Goal: Transaction & Acquisition: Purchase product/service

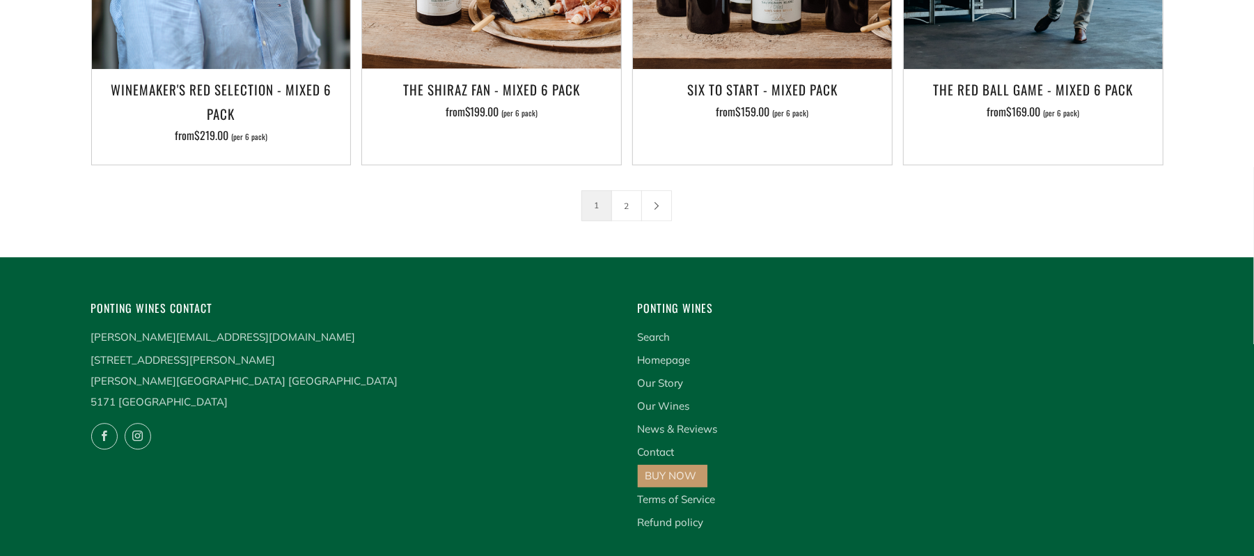
scroll to position [2505, 0]
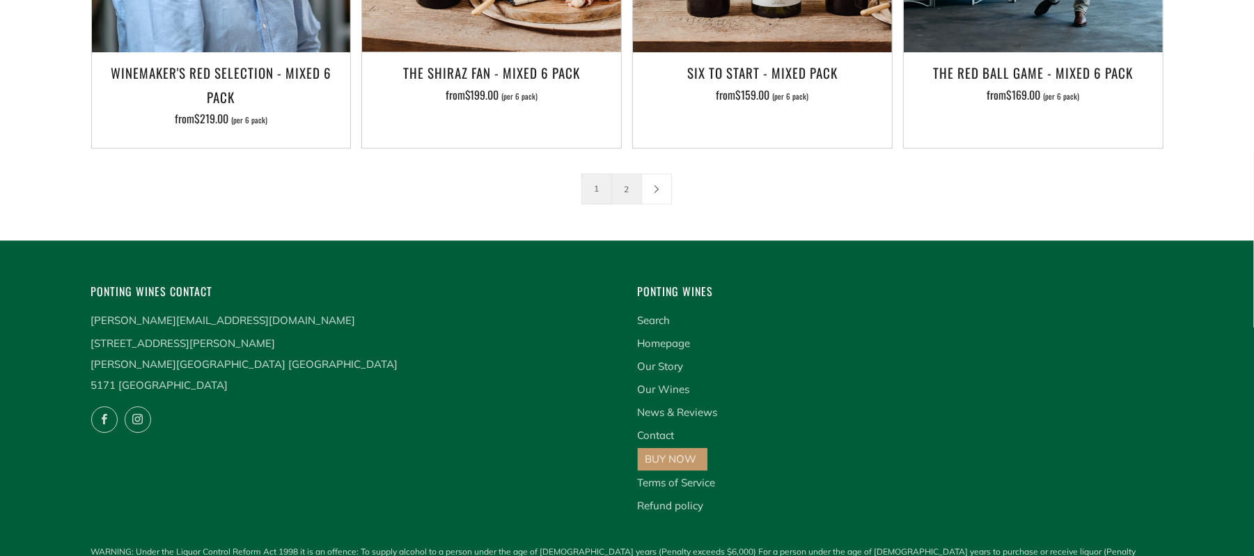
click at [623, 174] on link "2" at bounding box center [626, 188] width 29 height 29
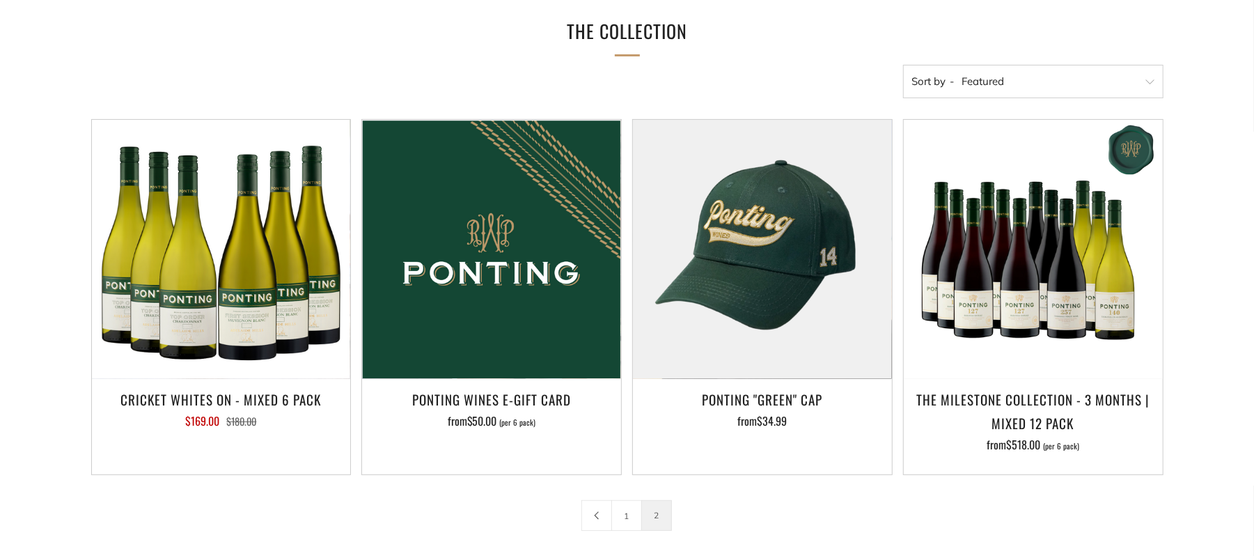
scroll to position [224, 0]
